Goal: Task Accomplishment & Management: Use online tool/utility

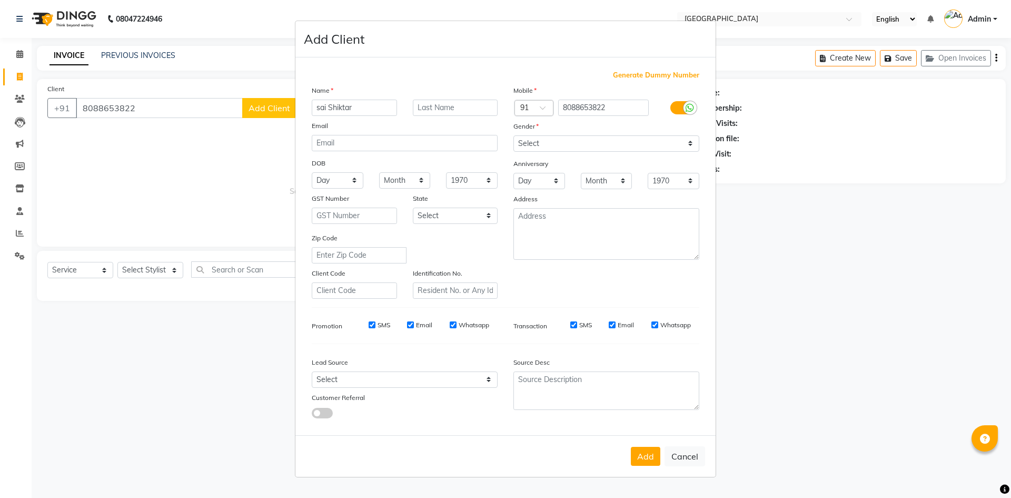
select select "service"
click at [674, 458] on button "Cancel" at bounding box center [685, 456] width 41 height 20
select select
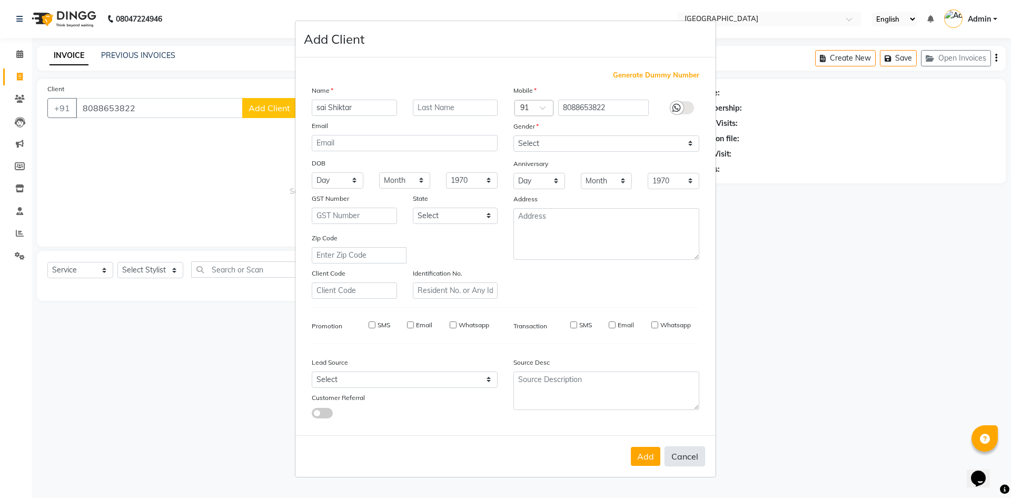
select select
checkbox input "false"
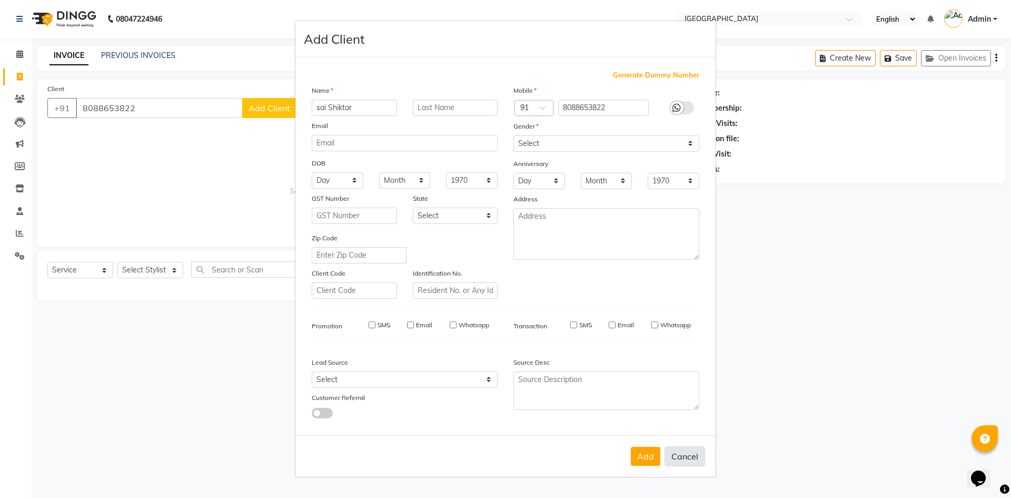
checkbox input "false"
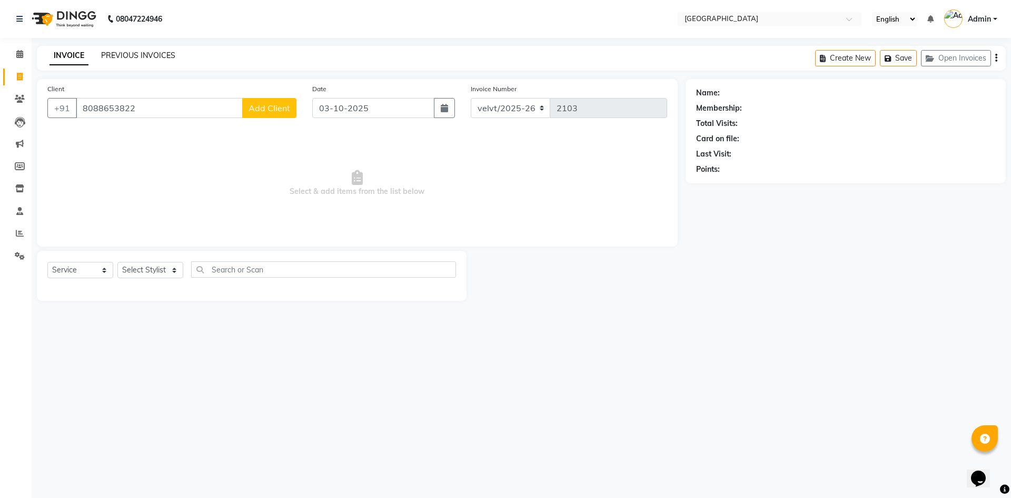
click at [157, 54] on link "PREVIOUS INVOICES" at bounding box center [138, 55] width 74 height 9
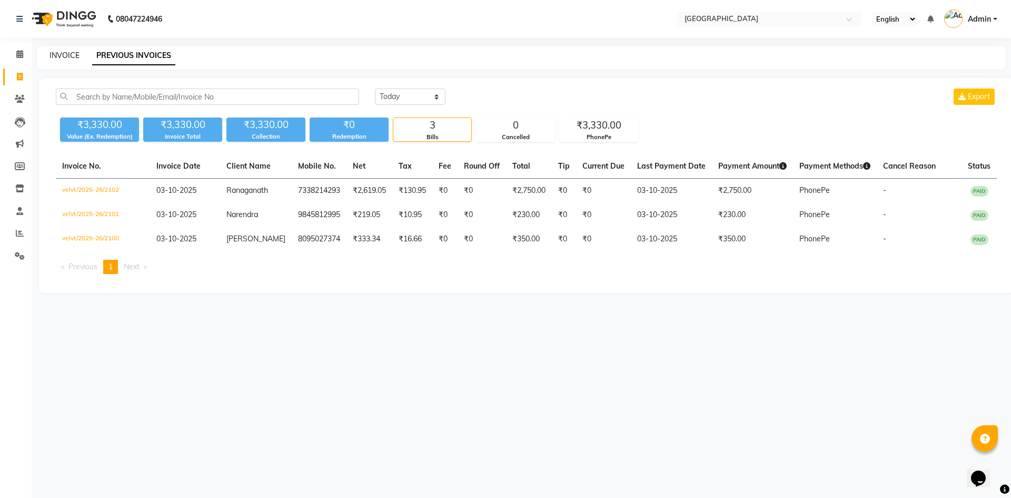
click at [62, 53] on link "INVOICE" at bounding box center [65, 55] width 30 height 9
select select "service"
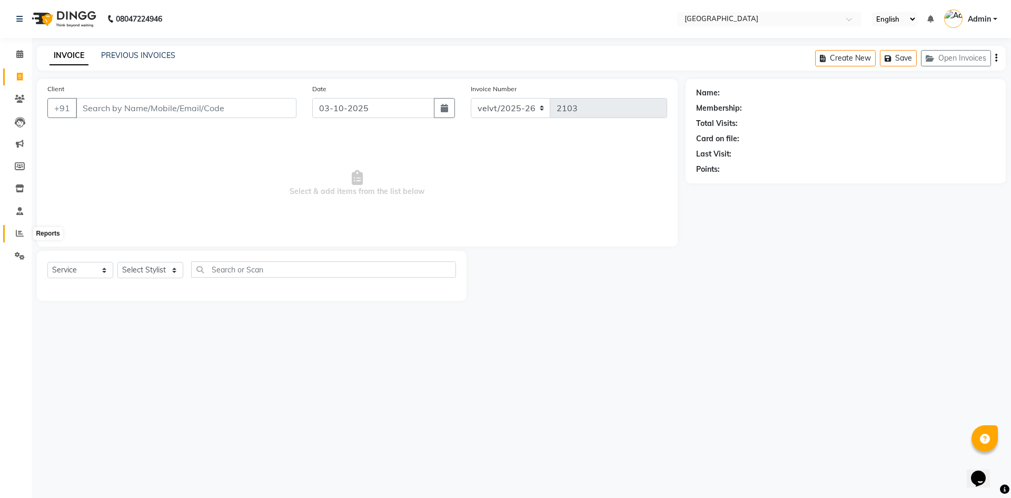
click at [22, 235] on icon at bounding box center [20, 233] width 8 height 8
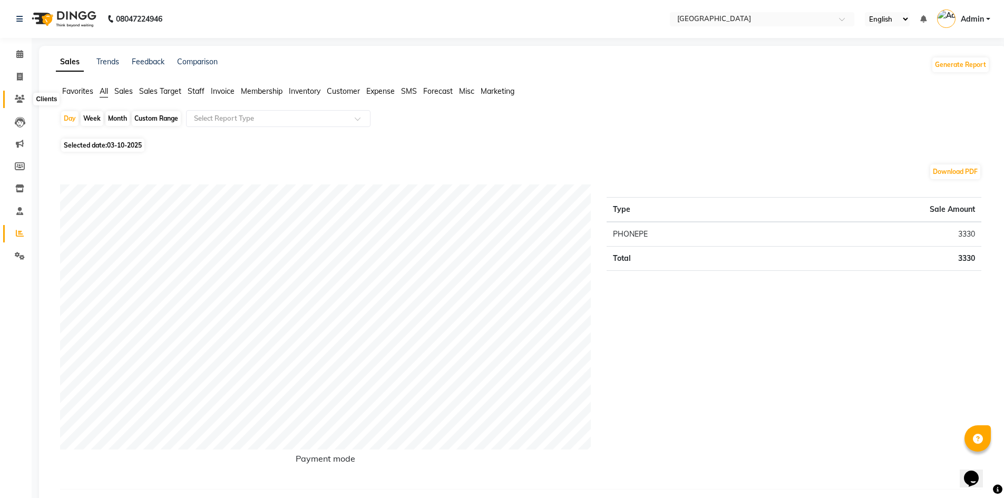
click at [13, 97] on span at bounding box center [20, 99] width 18 height 12
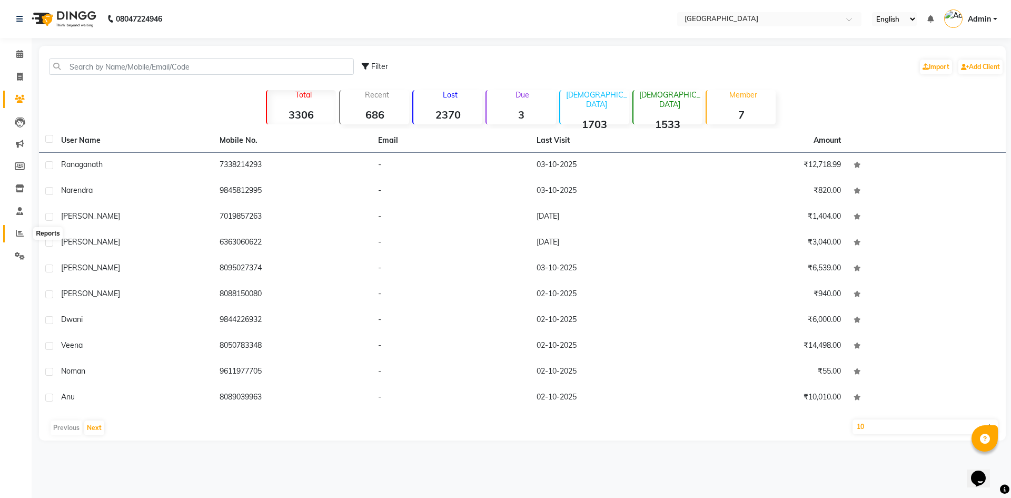
click at [21, 230] on icon at bounding box center [20, 233] width 8 height 8
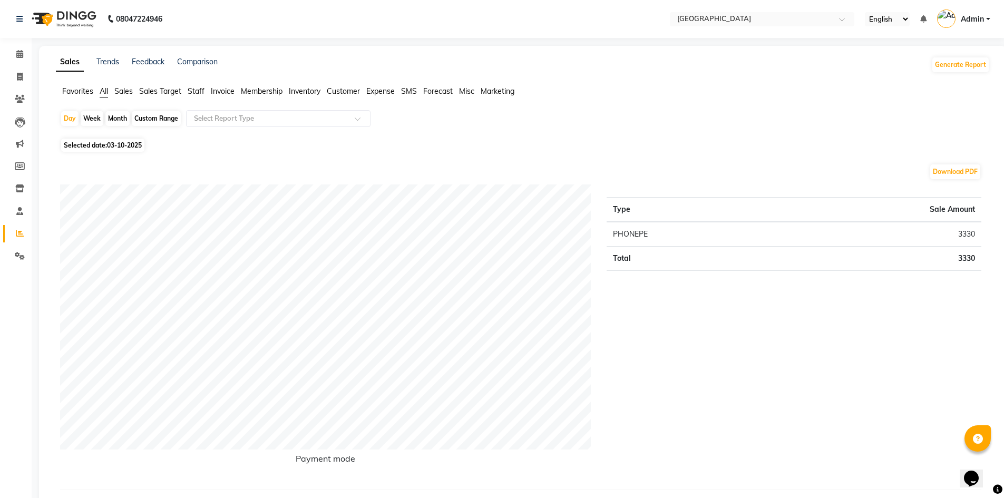
click at [119, 118] on div "Month" at bounding box center [117, 118] width 24 height 15
select select "10"
select select "2025"
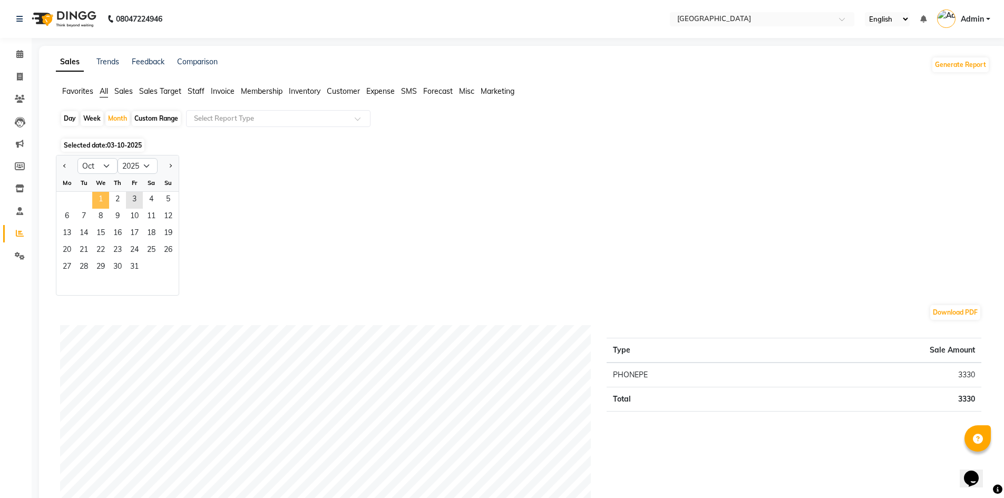
click at [101, 200] on span "1" at bounding box center [100, 200] width 17 height 17
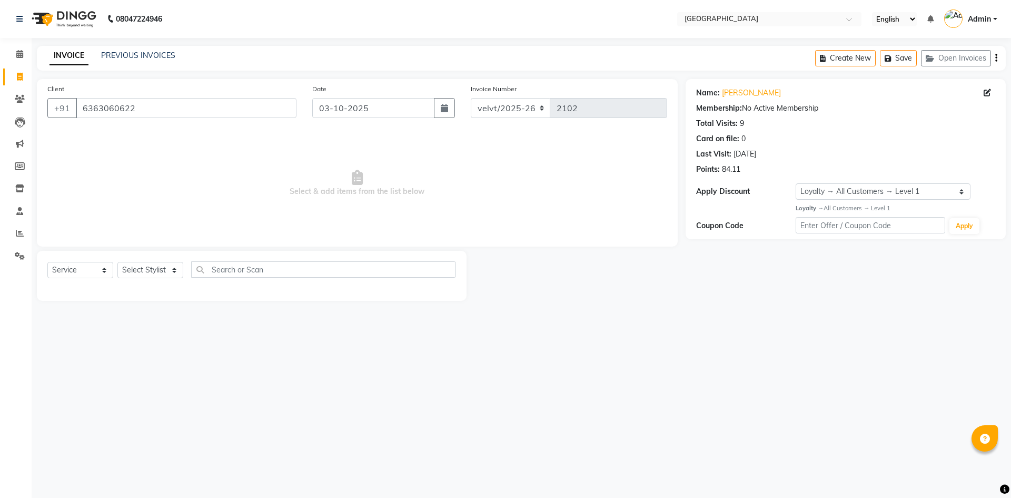
select select "service"
select select "1: Object"
